Goal: Transaction & Acquisition: Purchase product/service

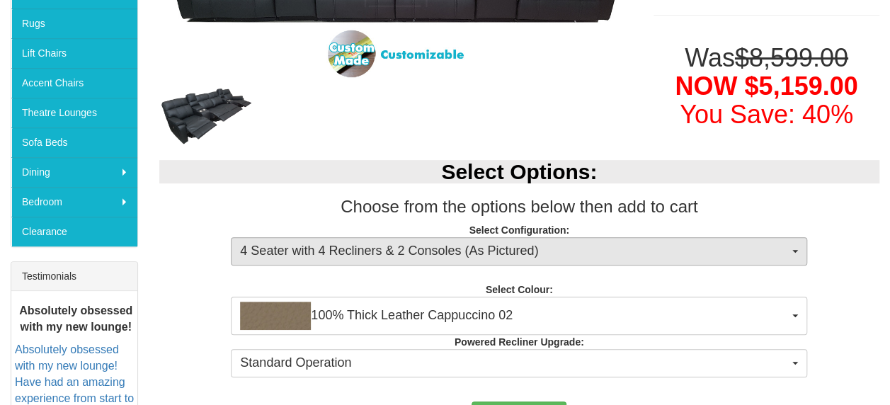
scroll to position [341, 0]
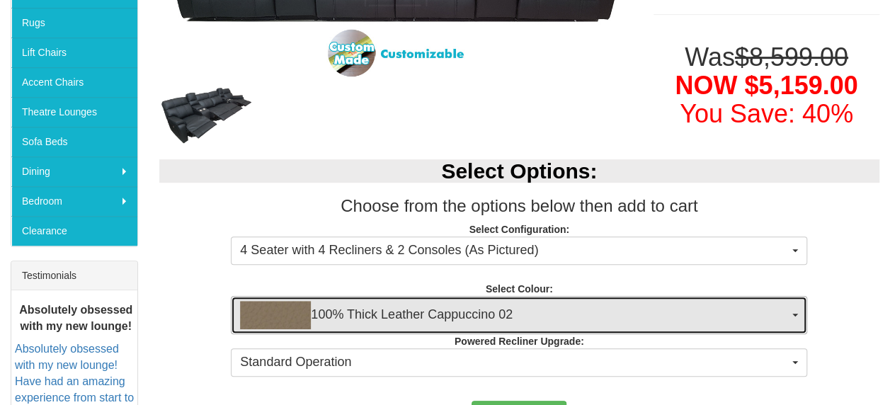
click at [528, 322] on span "100% Thick Leather Cappuccino 02" at bounding box center [514, 315] width 549 height 28
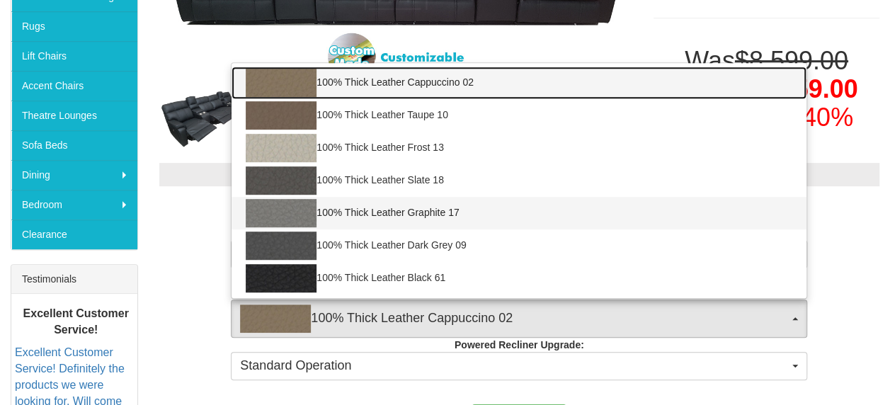
scroll to position [338, 0]
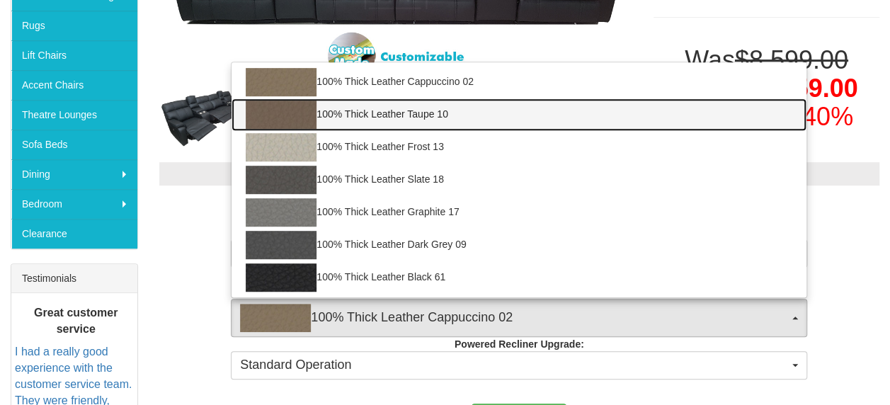
click at [349, 111] on link "100% Thick Leather Taupe 10" at bounding box center [519, 114] width 575 height 33
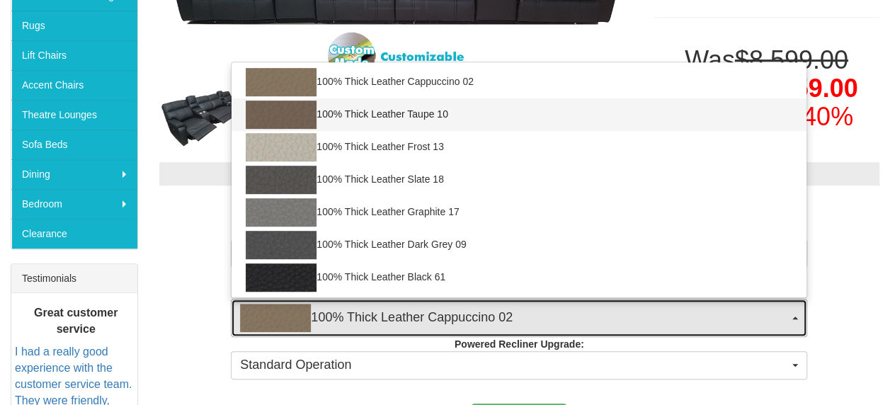
select select "1947"
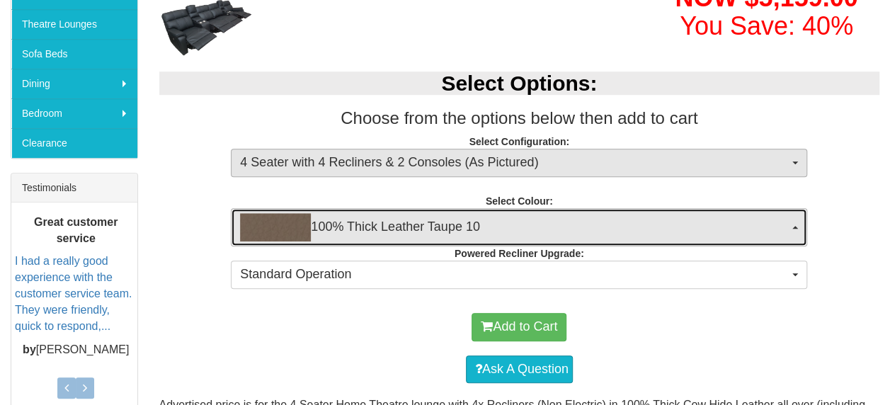
scroll to position [430, 0]
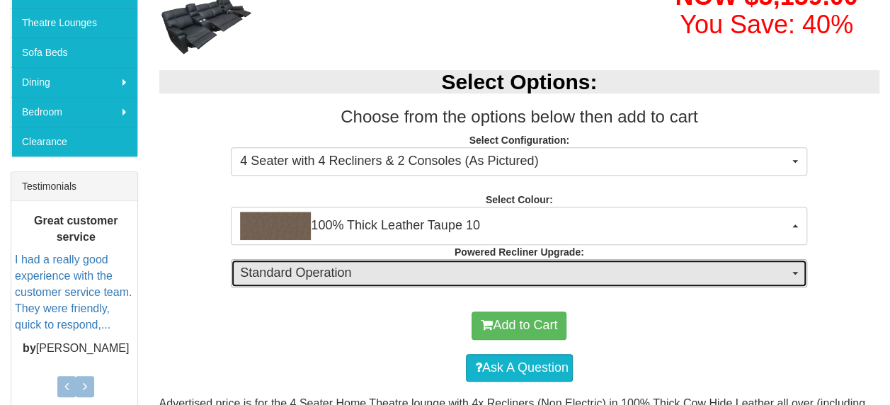
click at [452, 271] on span "Standard Operation" at bounding box center [514, 273] width 549 height 18
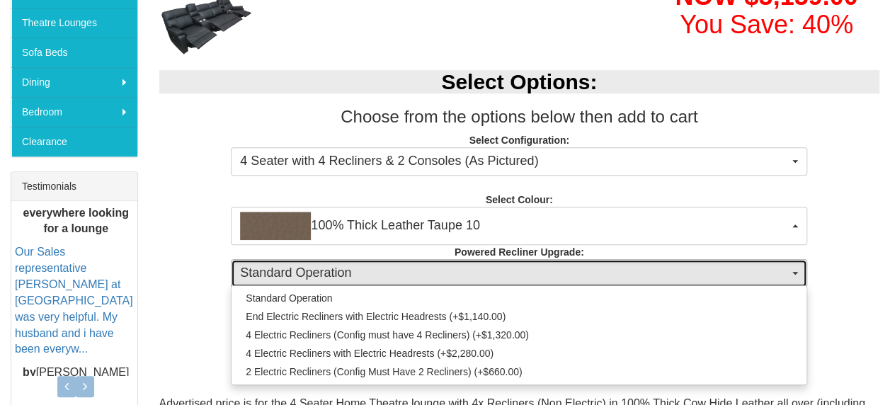
click at [452, 271] on span "Standard Operation" at bounding box center [514, 273] width 549 height 18
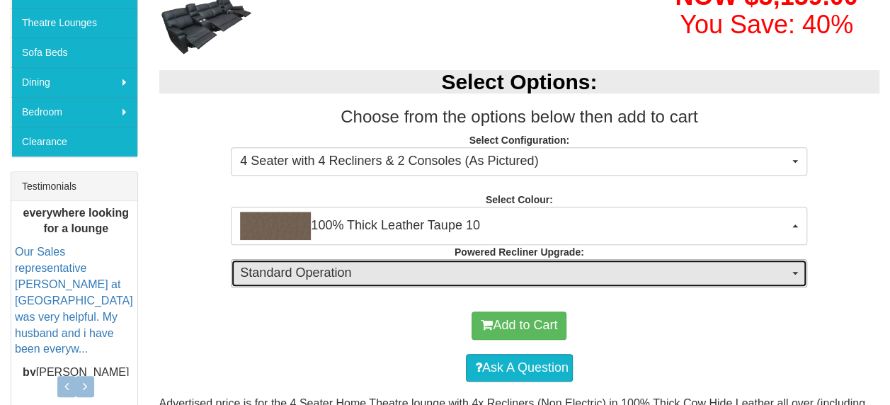
click at [452, 271] on span "Standard Operation" at bounding box center [514, 273] width 549 height 18
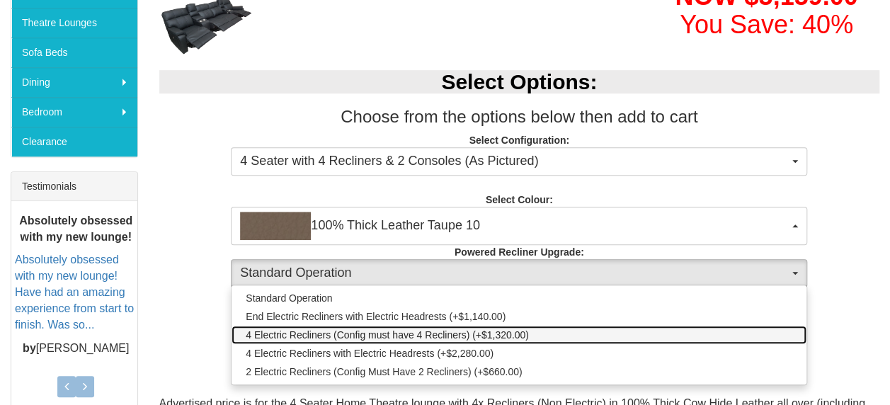
click at [414, 334] on span "4 Electric Recliners (Config must have 4 Recliners) (+$1,320.00)" at bounding box center [387, 335] width 283 height 14
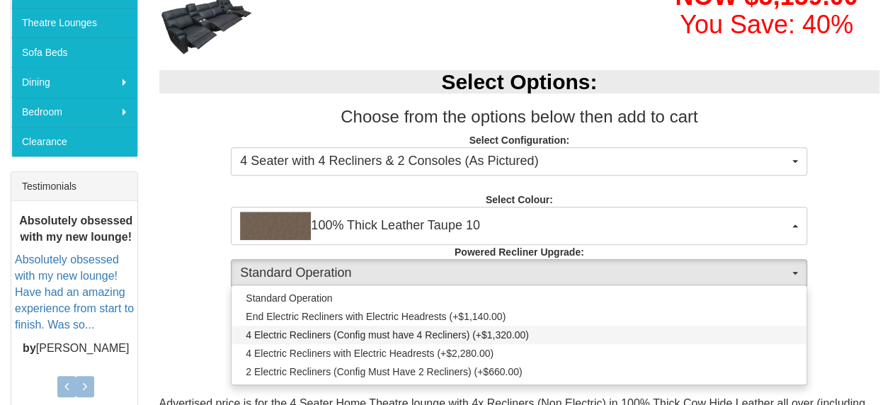
select select "1254"
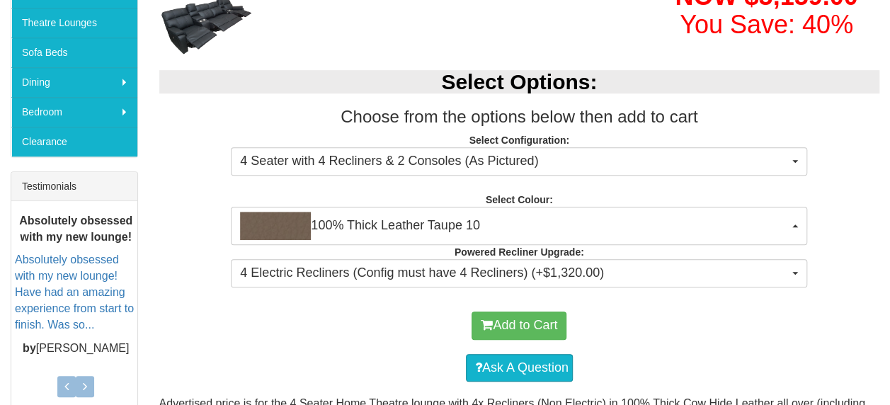
click at [414, 334] on div "Add to Cart" at bounding box center [519, 326] width 707 height 43
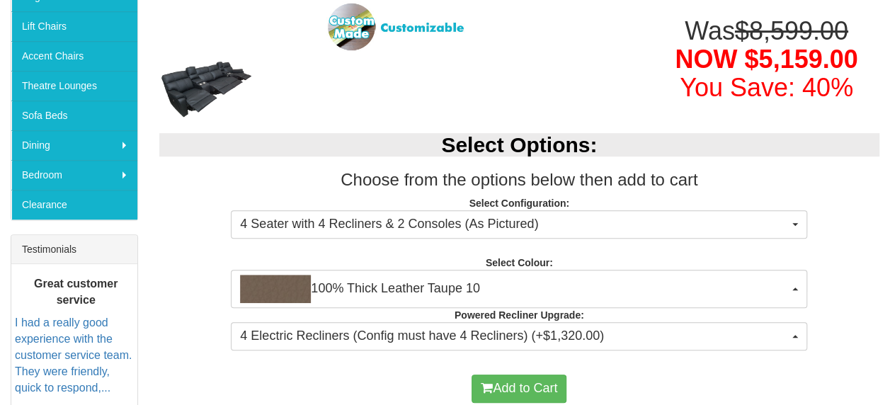
scroll to position [206, 0]
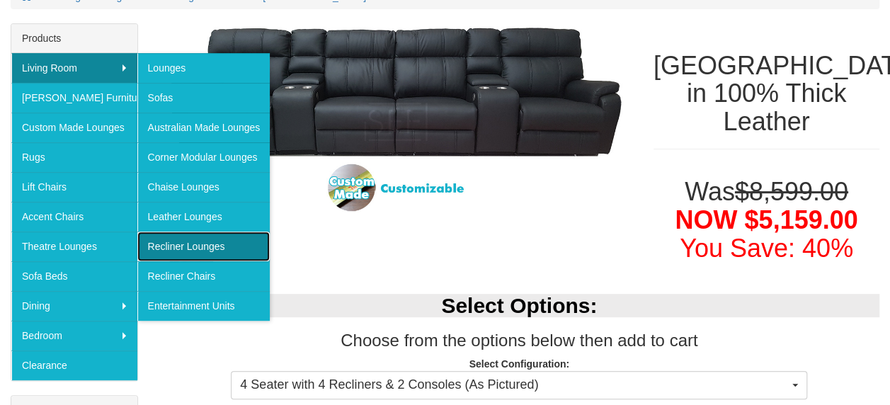
click at [212, 245] on link "Recliner Lounges" at bounding box center [203, 247] width 133 height 30
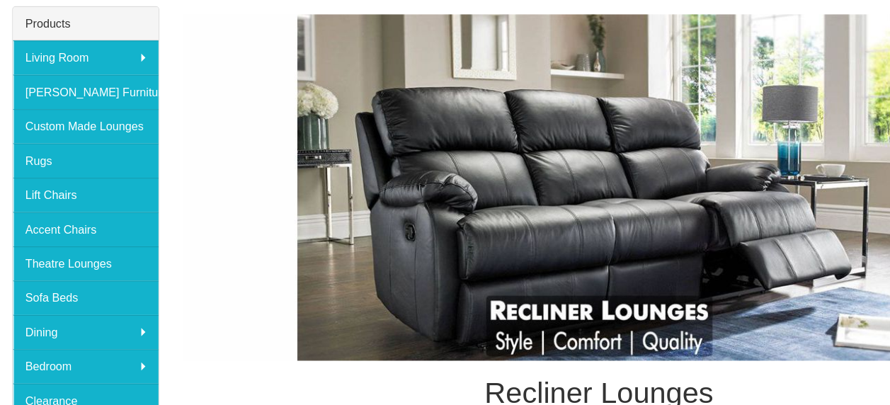
scroll to position [205, 0]
